Goal: Go to known website: Go to known website

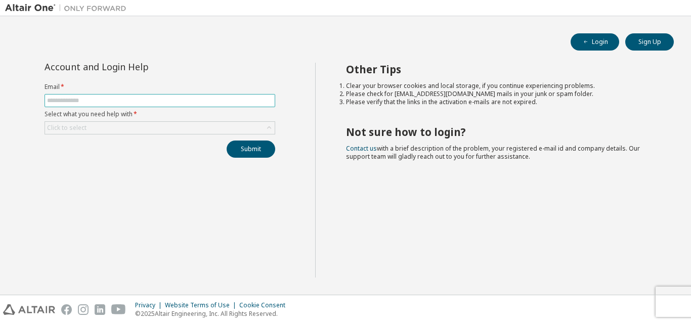
click at [130, 103] on input "text" at bounding box center [160, 101] width 226 height 8
type input "**********"
click at [216, 132] on div "Click to select" at bounding box center [160, 128] width 230 height 12
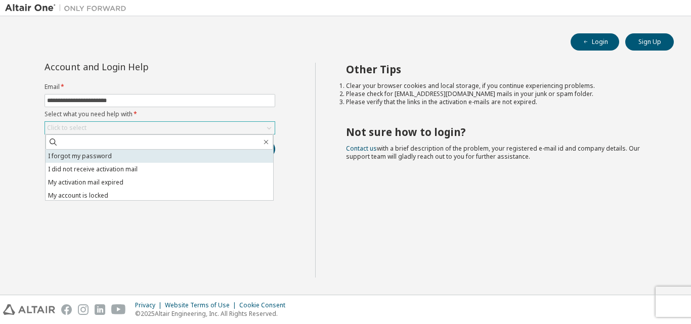
click at [142, 156] on li "I forgot my password" at bounding box center [160, 156] width 228 height 13
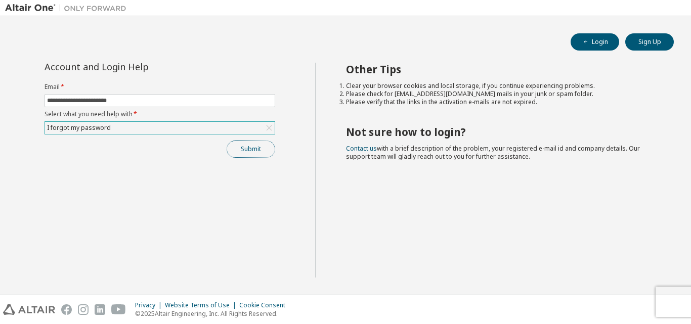
click at [260, 148] on button "Submit" at bounding box center [251, 149] width 49 height 17
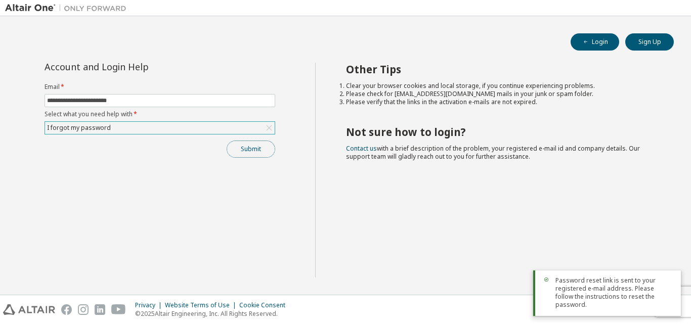
click at [249, 152] on button "Submit" at bounding box center [251, 149] width 49 height 17
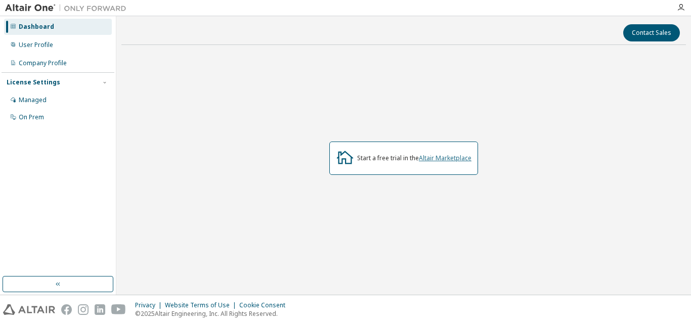
click at [452, 160] on link "Altair Marketplace" at bounding box center [445, 158] width 53 height 9
click at [441, 162] on link "Altair Marketplace" at bounding box center [445, 158] width 53 height 9
